Goal: Consume media (video, audio): Browse casually

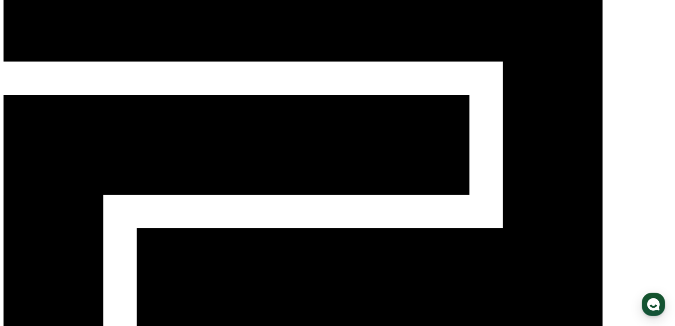
scroll to position [257, 0]
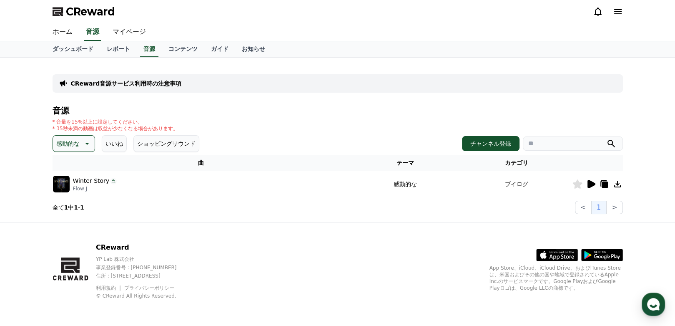
click at [593, 180] on icon at bounding box center [592, 184] width 8 height 8
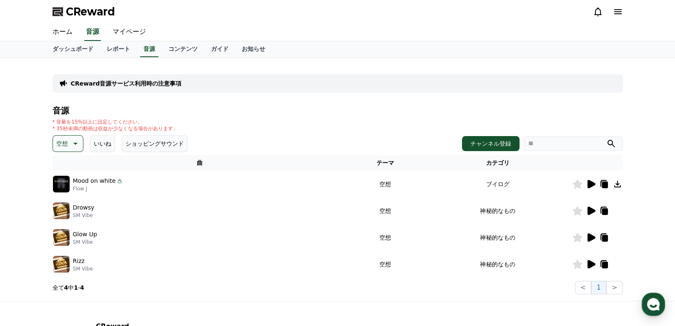
click at [595, 207] on icon at bounding box center [592, 211] width 8 height 8
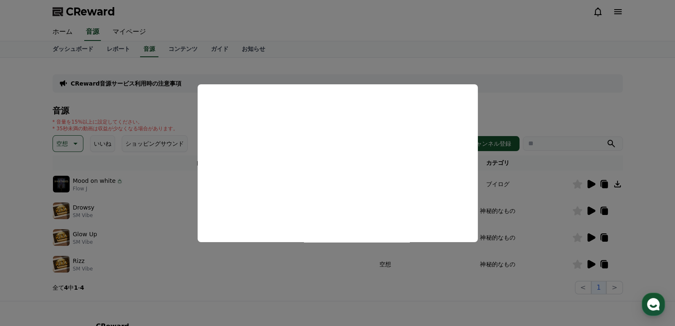
click at [473, 123] on button "close modal" at bounding box center [337, 163] width 675 height 326
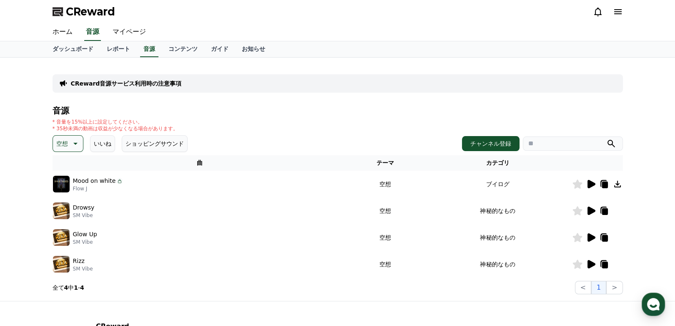
click at [592, 207] on icon at bounding box center [592, 211] width 8 height 8
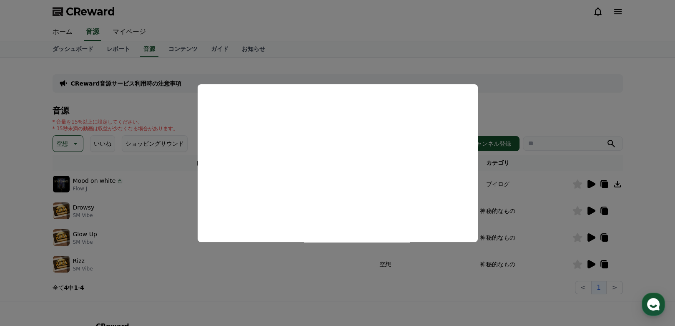
click at [455, 123] on button "close modal" at bounding box center [337, 163] width 675 height 326
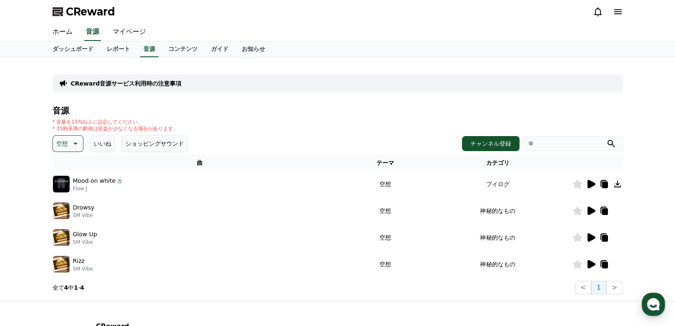
click at [593, 180] on icon at bounding box center [592, 184] width 8 height 8
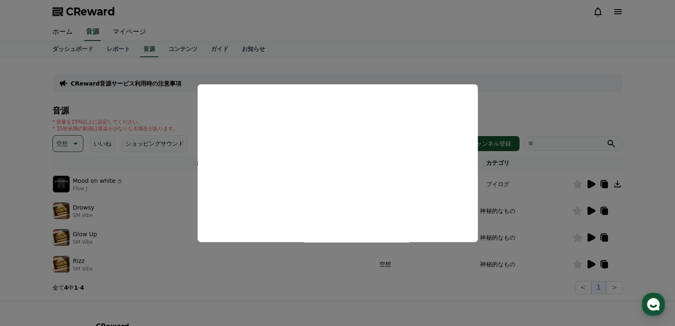
click at [530, 89] on button "close modal" at bounding box center [337, 163] width 675 height 326
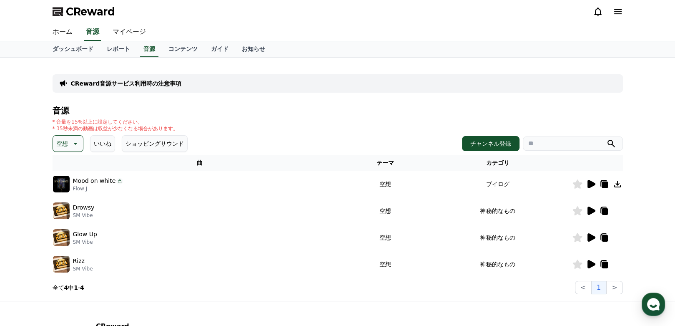
click at [592, 233] on icon at bounding box center [592, 237] width 8 height 8
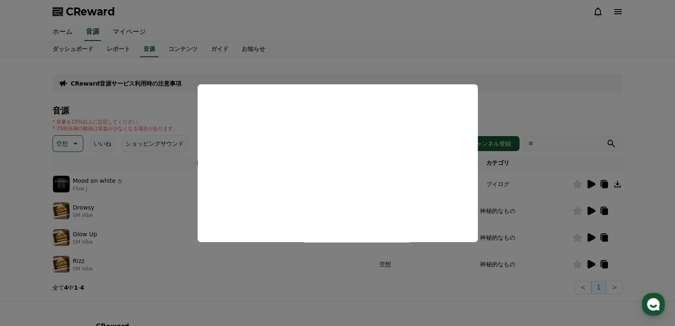
click at [318, 77] on button "close modal" at bounding box center [337, 163] width 675 height 326
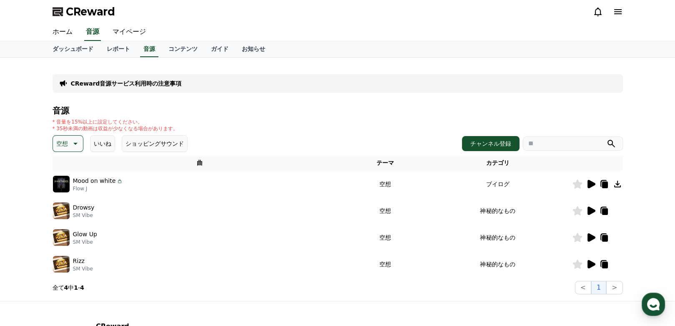
click at [595, 260] on icon at bounding box center [592, 264] width 8 height 8
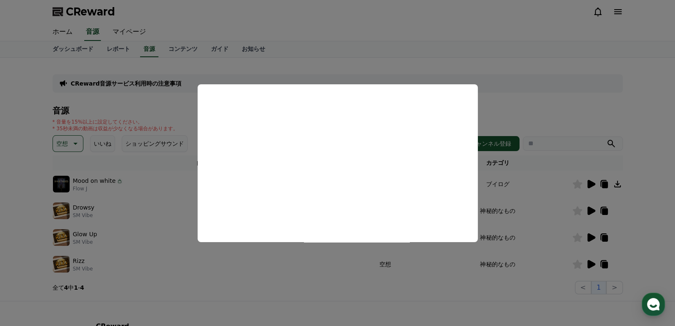
click at [393, 69] on button "close modal" at bounding box center [337, 163] width 675 height 326
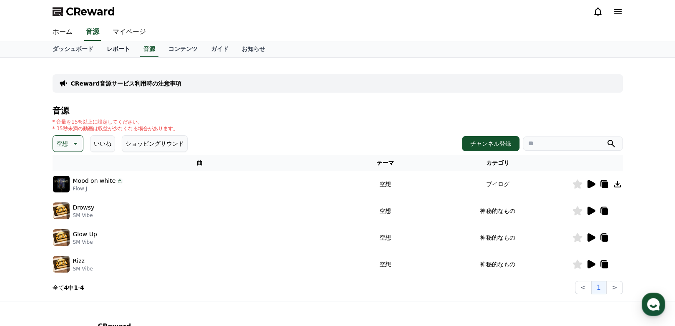
click at [100, 41] on link "レポート" at bounding box center [118, 49] width 37 height 16
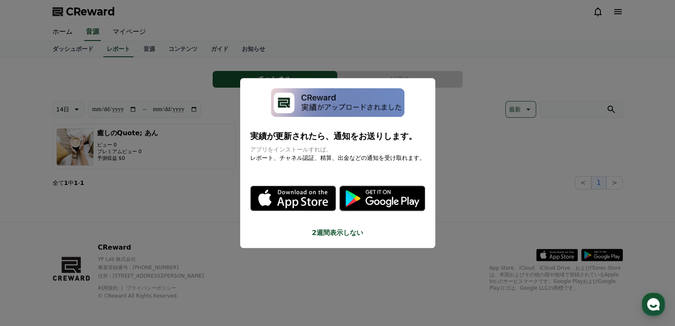
click at [98, 24] on button "close modal" at bounding box center [337, 163] width 675 height 326
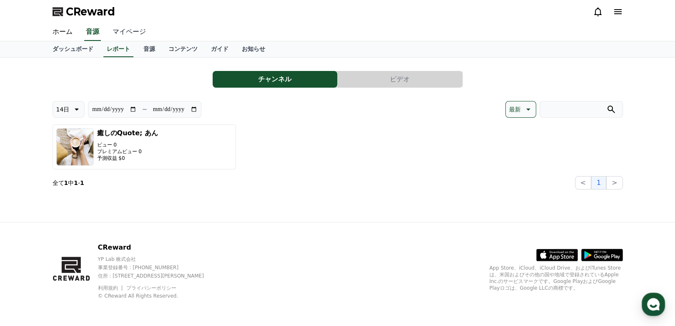
click at [106, 23] on link "マイページ" at bounding box center [129, 32] width 47 height 18
